Goal: Task Accomplishment & Management: Use online tool/utility

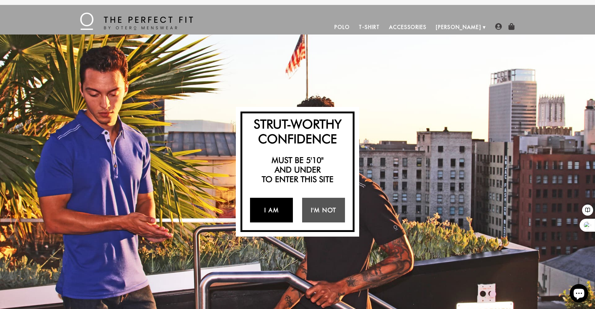
click at [275, 208] on link "I Am" at bounding box center [271, 210] width 43 height 25
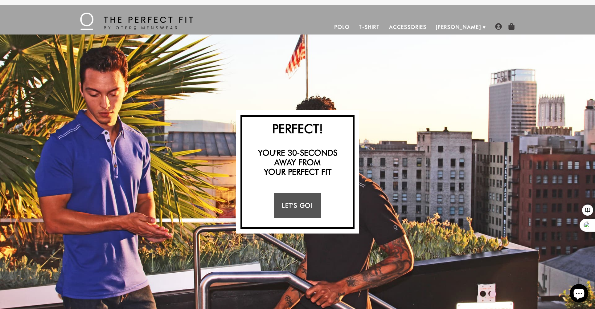
scroll to position [292, 0]
click at [289, 204] on link "Let's Go!" at bounding box center [297, 205] width 47 height 25
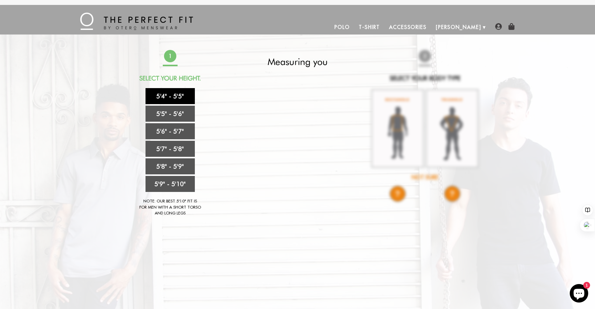
click at [168, 94] on link "5'4" - 5'5"" at bounding box center [169, 96] width 49 height 16
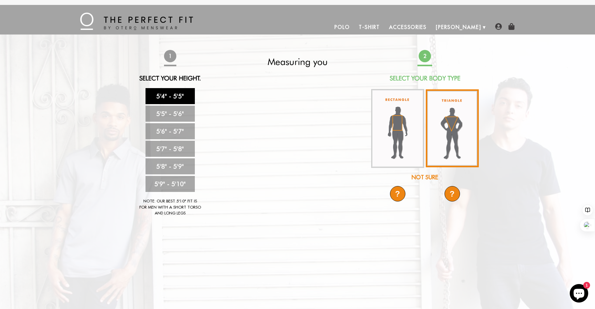
click at [446, 121] on img at bounding box center [452, 128] width 53 height 78
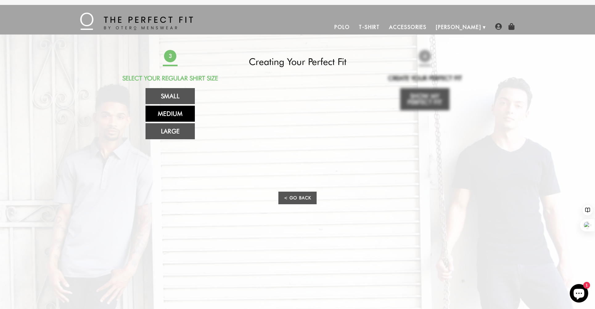
click at [171, 113] on link "Medium" at bounding box center [169, 114] width 49 height 16
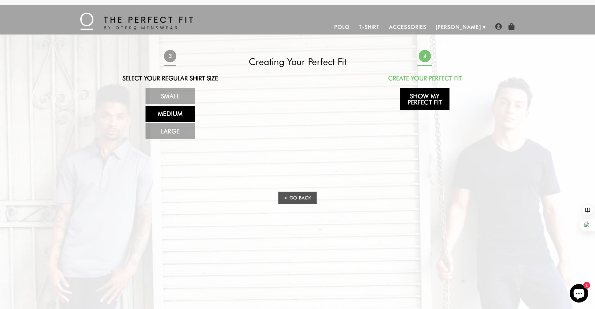
click at [421, 97] on link "Show My Perfect Fit" at bounding box center [424, 99] width 49 height 22
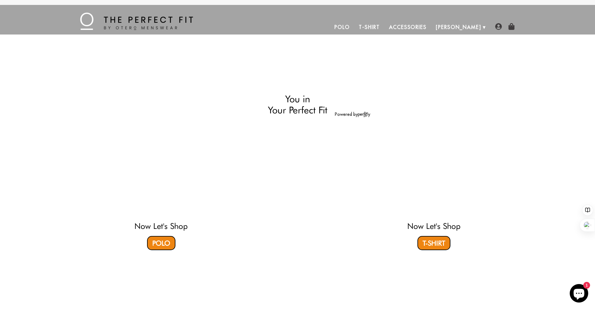
select select "triangle"
select select "M"
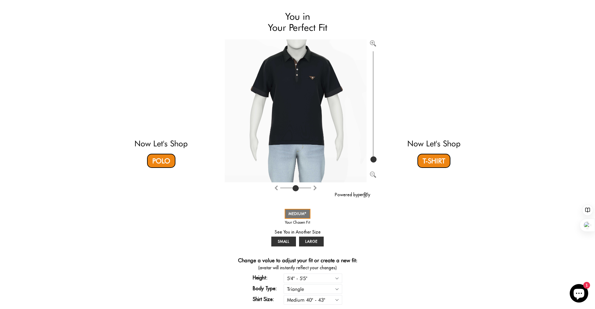
scroll to position [80, 0]
